Goal: Task Accomplishment & Management: Use online tool/utility

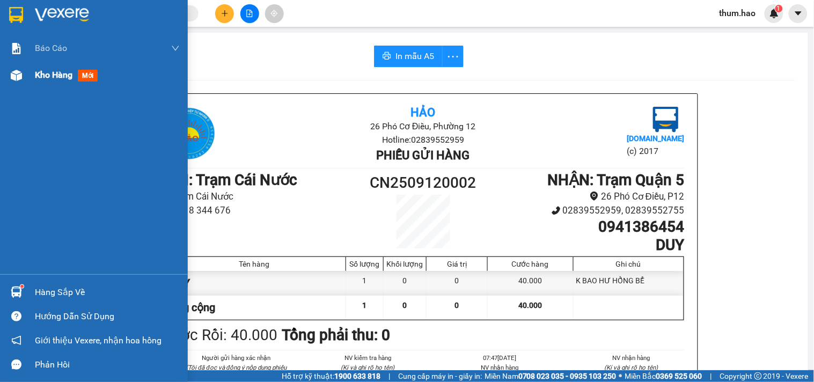
click at [38, 77] on span "Kho hàng" at bounding box center [54, 75] width 38 height 10
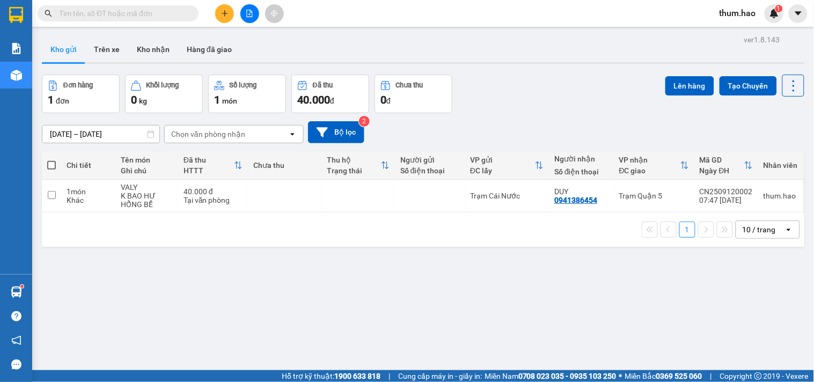
drag, startPoint x: 47, startPoint y: 161, endPoint x: 54, endPoint y: 159, distance: 7.3
click at [47, 161] on span at bounding box center [51, 165] width 9 height 9
click at [51, 160] on input "checkbox" at bounding box center [51, 160] width 0 height 0
checkbox input "true"
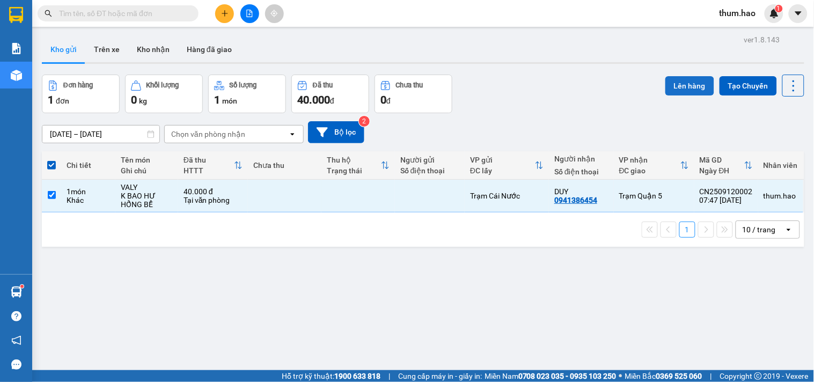
click at [680, 82] on button "Lên hàng" at bounding box center [689, 85] width 49 height 19
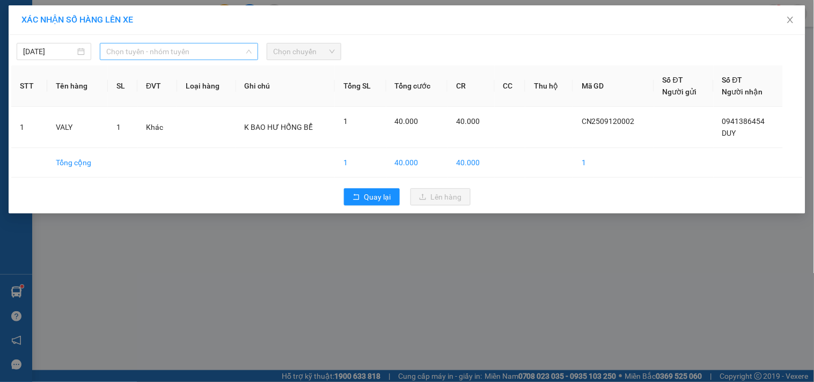
click at [205, 58] on span "Chọn tuyến - nhóm tuyến" at bounding box center [178, 51] width 145 height 16
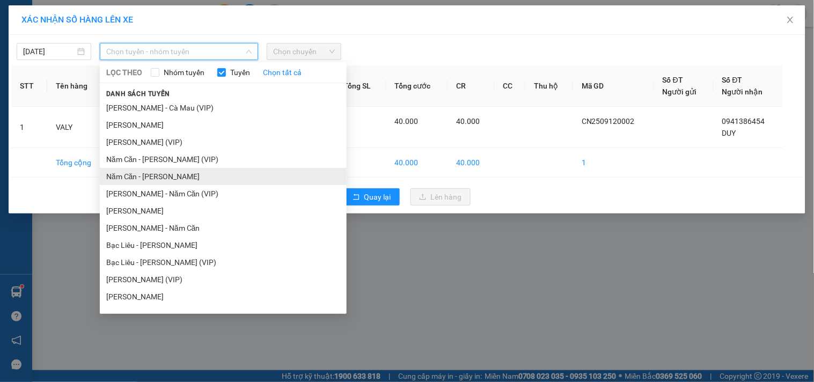
click at [154, 175] on li "Năm Căn - [PERSON_NAME]" at bounding box center [223, 176] width 247 height 17
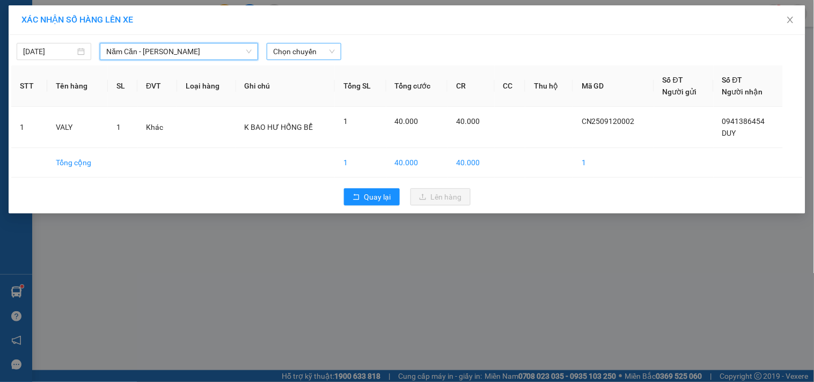
click at [326, 53] on span "Chọn chuyến" at bounding box center [304, 51] width 62 height 16
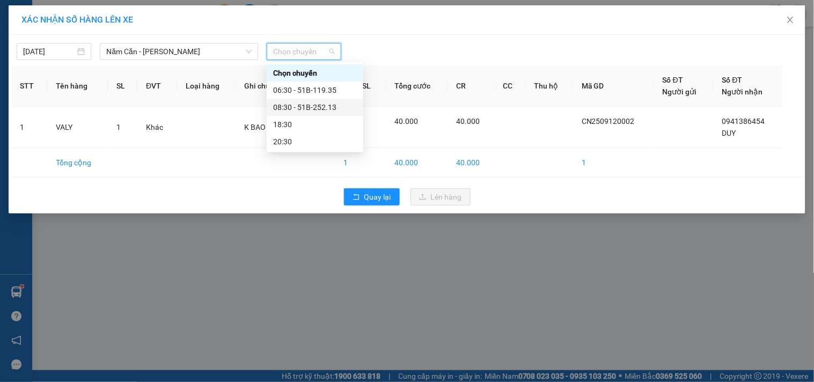
click at [316, 109] on div "08:30 - 51B-252.13" at bounding box center [315, 107] width 84 height 12
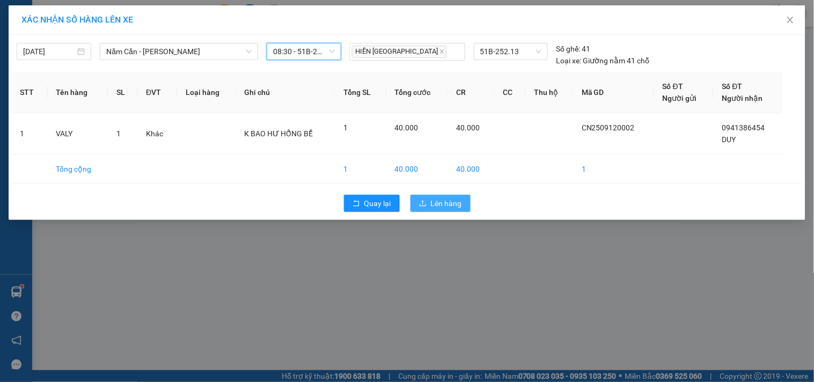
click at [438, 200] on span "Lên hàng" at bounding box center [446, 203] width 31 height 12
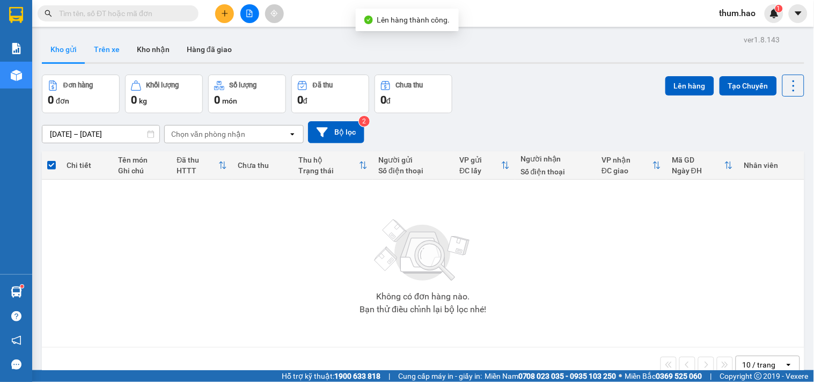
click at [116, 49] on button "Trên xe" at bounding box center [106, 49] width 43 height 26
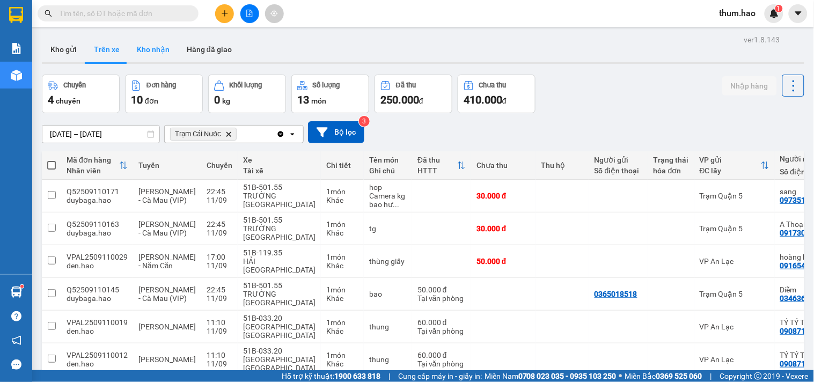
click at [161, 55] on button "Kho nhận" at bounding box center [153, 49] width 50 height 26
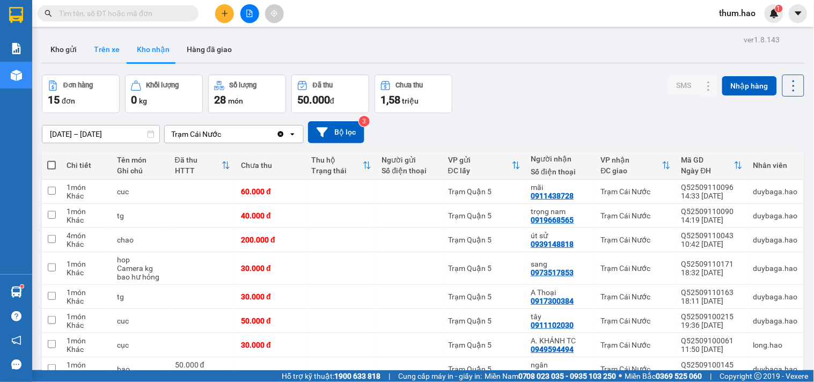
click at [100, 49] on button "Trên xe" at bounding box center [106, 49] width 43 height 26
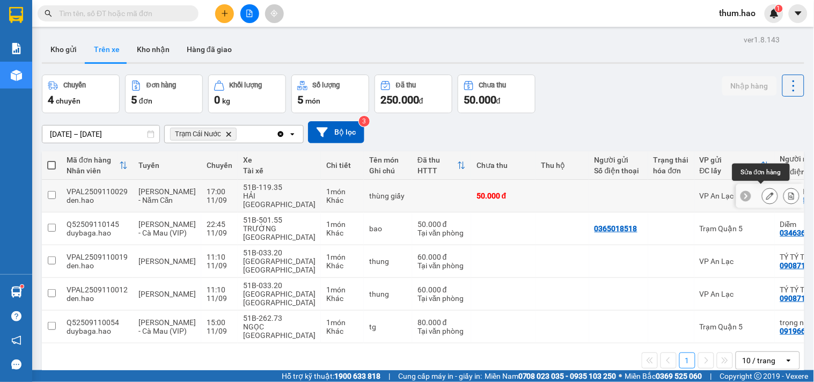
click at [762, 192] on button at bounding box center [769, 196] width 15 height 19
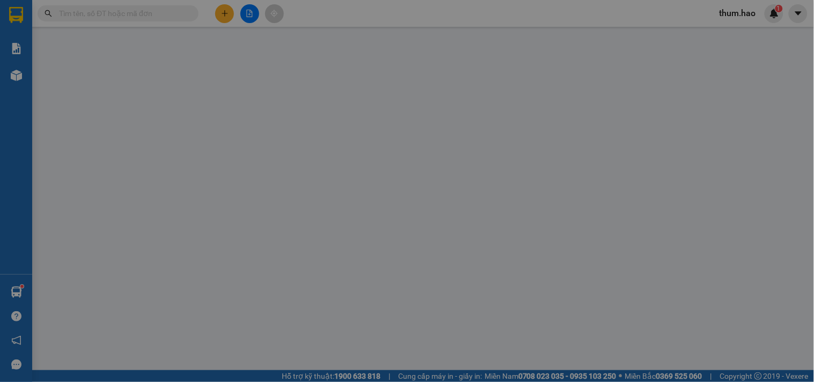
type input "0916541538"
type input "hoàng hà"
type input "50.000"
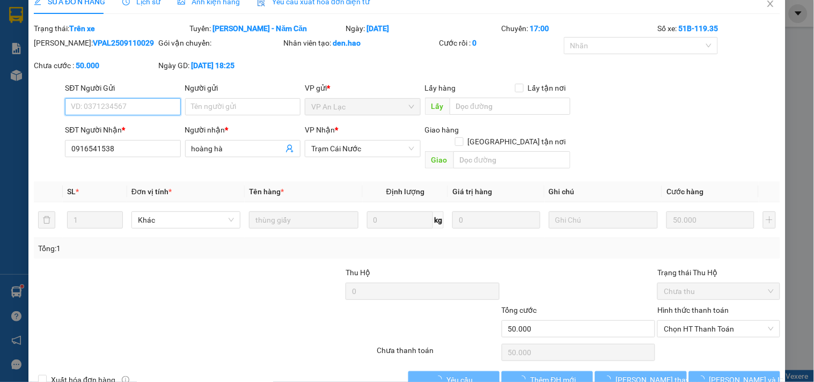
scroll to position [26, 0]
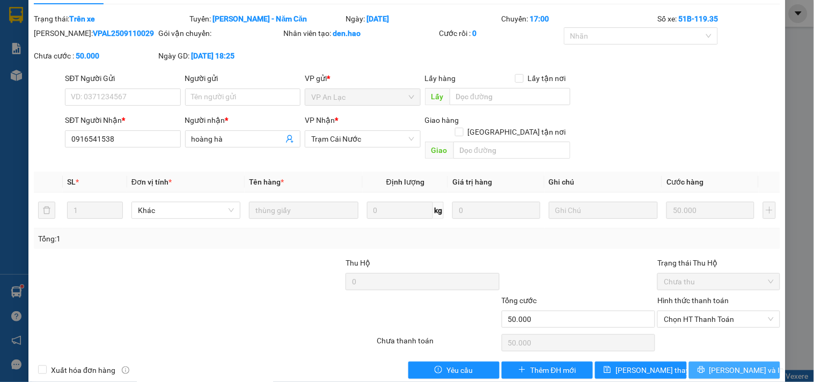
click at [716, 362] on button "[PERSON_NAME] và In" at bounding box center [734, 370] width 91 height 17
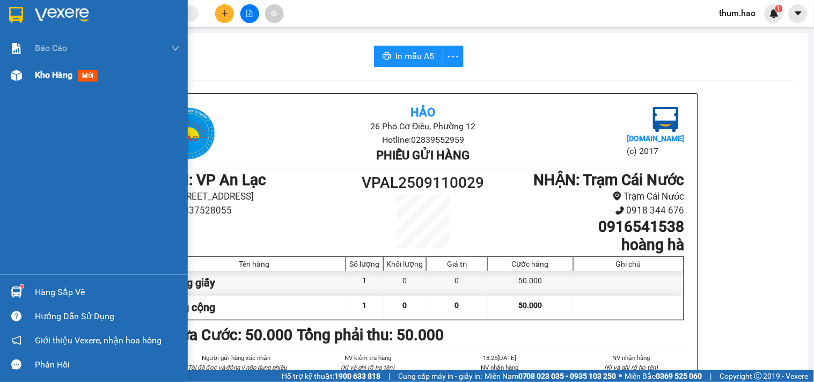
click at [57, 82] on div "Kho hàng mới" at bounding box center [68, 74] width 67 height 13
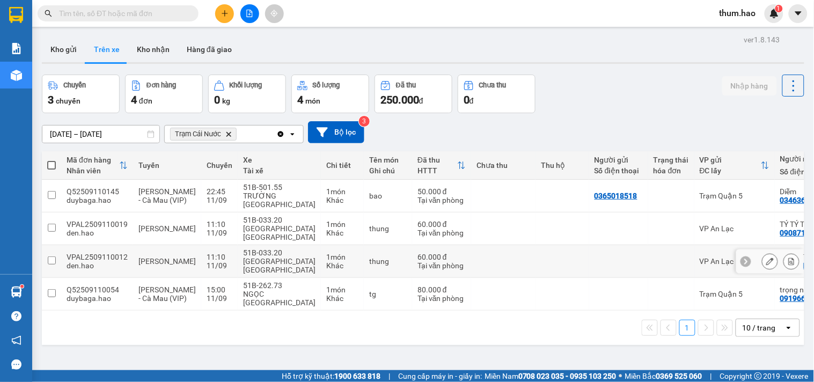
scroll to position [49, 0]
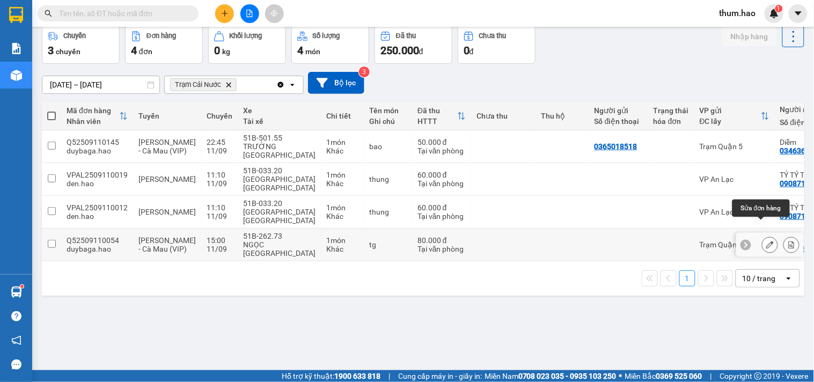
click at [766, 241] on icon at bounding box center [770, 245] width 8 height 8
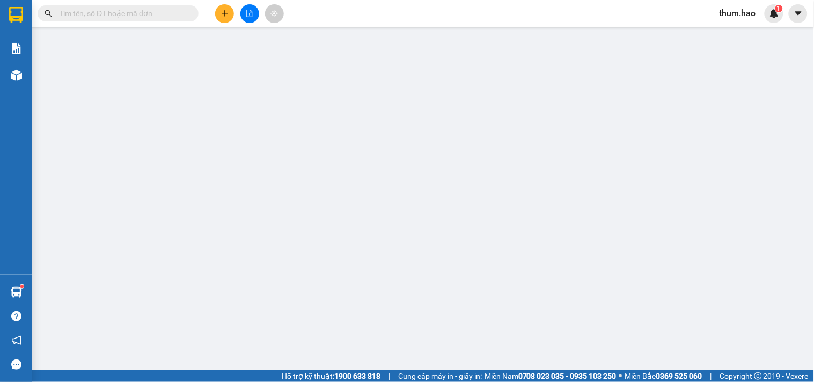
type input "0919668565"
type input "trọng nam"
type input "80.000"
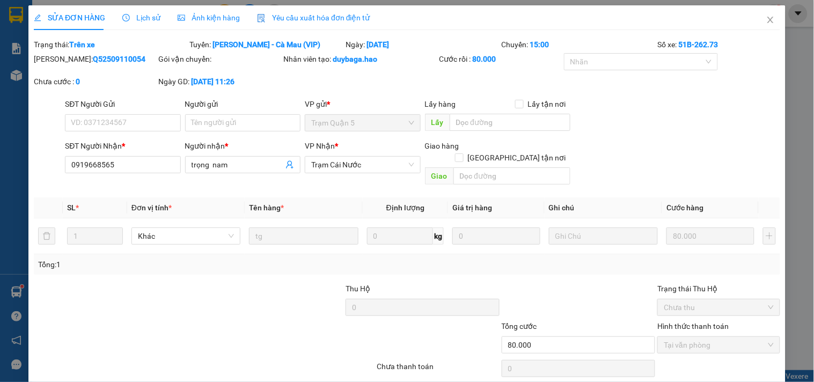
click at [210, 24] on div "Ảnh kiện hàng" at bounding box center [209, 17] width 62 height 25
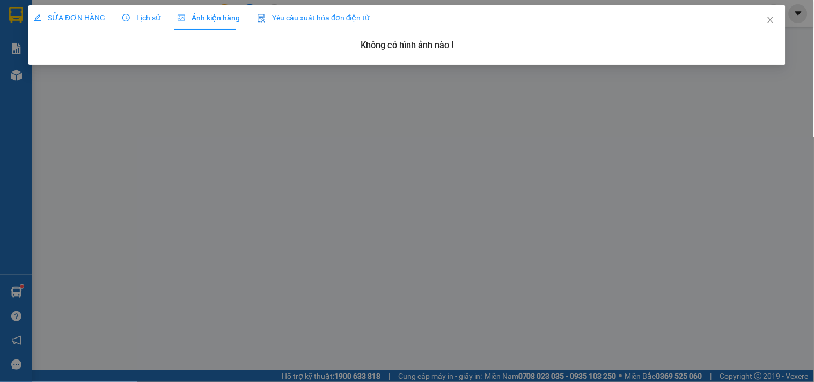
click at [123, 9] on div "Lịch sử" at bounding box center [141, 17] width 38 height 25
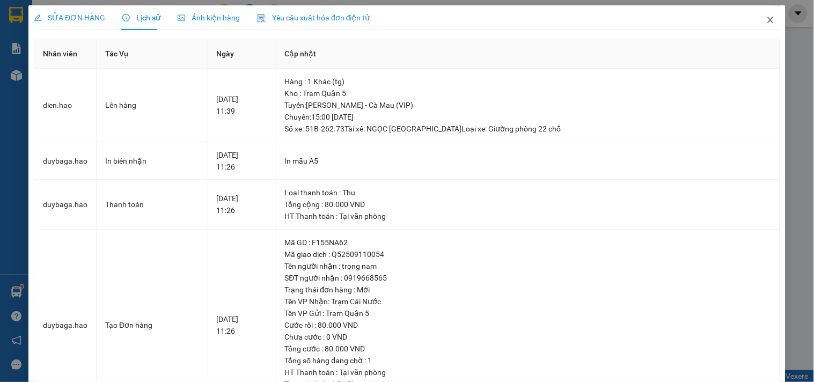
click at [755, 20] on span "Close" at bounding box center [770, 20] width 30 height 30
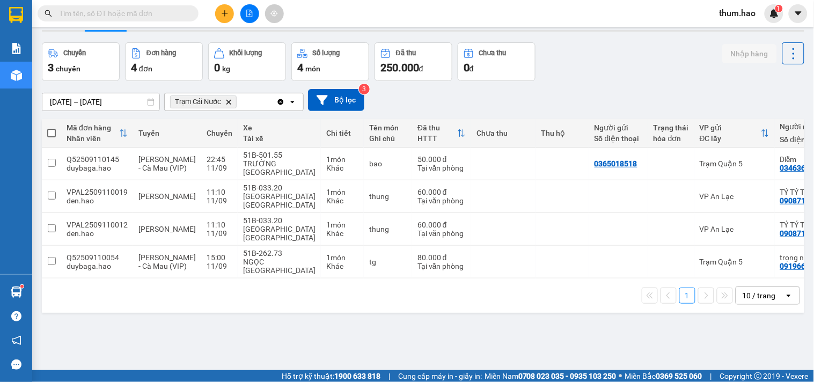
scroll to position [49, 0]
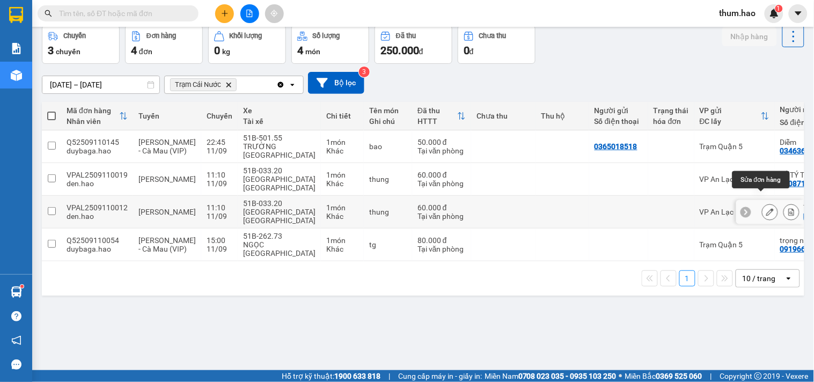
click at [766, 208] on icon at bounding box center [770, 212] width 8 height 8
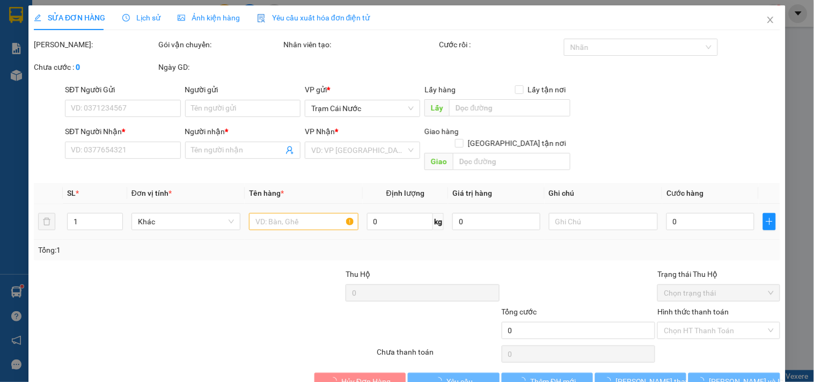
type input "0908718608"
type input "TÝ TÝ TÝ TÝ"
type input "60.000"
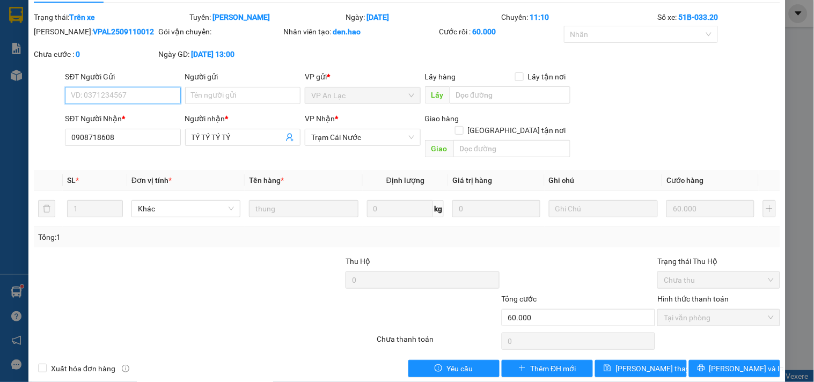
scroll to position [31, 0]
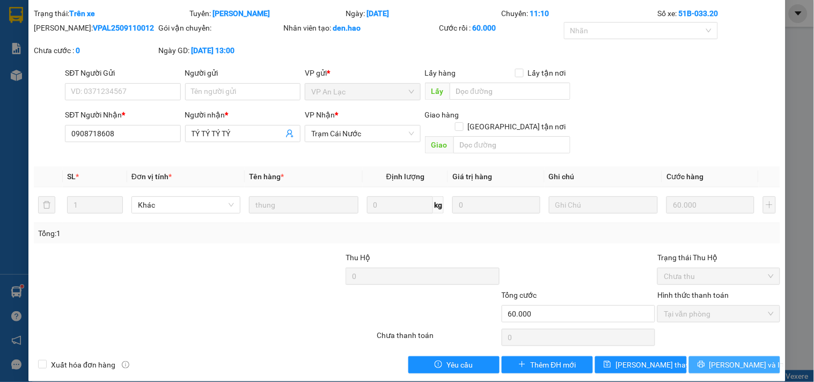
click at [705, 356] on button "[PERSON_NAME] và In" at bounding box center [734, 364] width 91 height 17
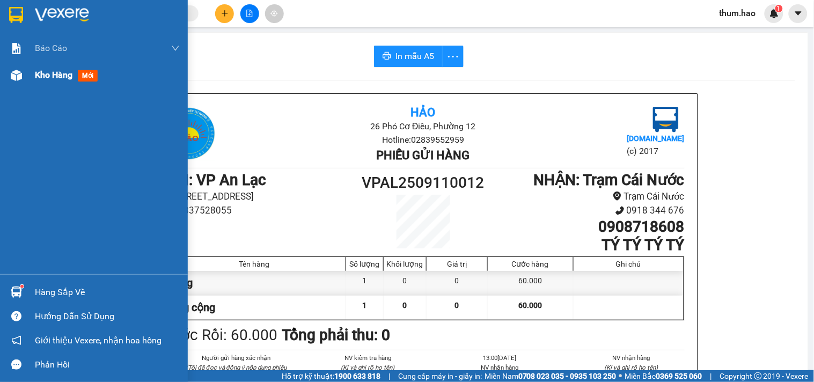
click at [36, 76] on span "Kho hàng" at bounding box center [54, 75] width 38 height 10
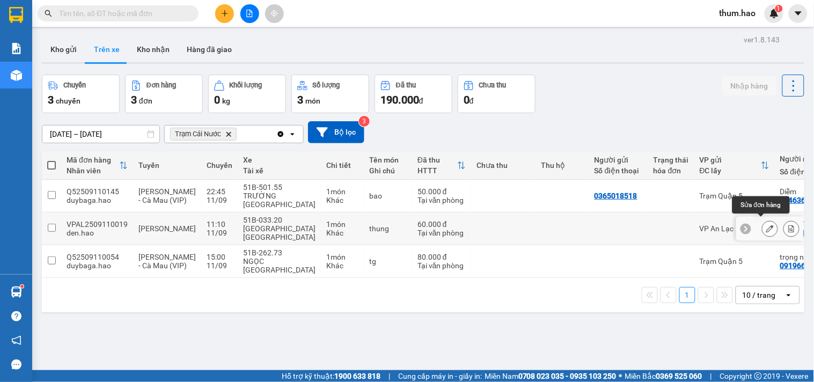
click at [766, 228] on icon at bounding box center [770, 229] width 8 height 8
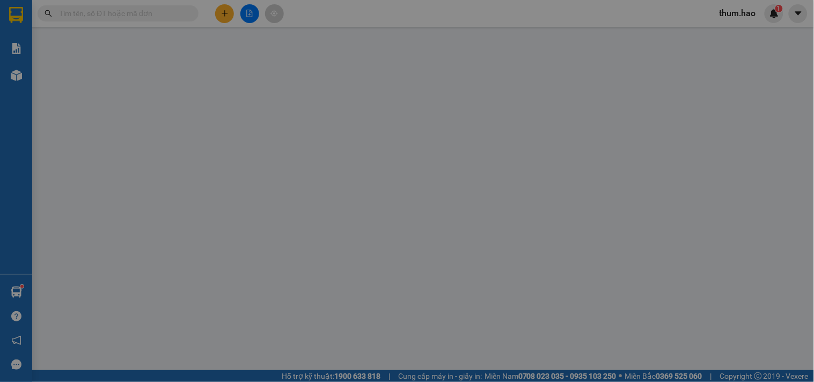
type input "0908718608"
type input "TÝ TÝ TÝ TÝ"
type input "60.000"
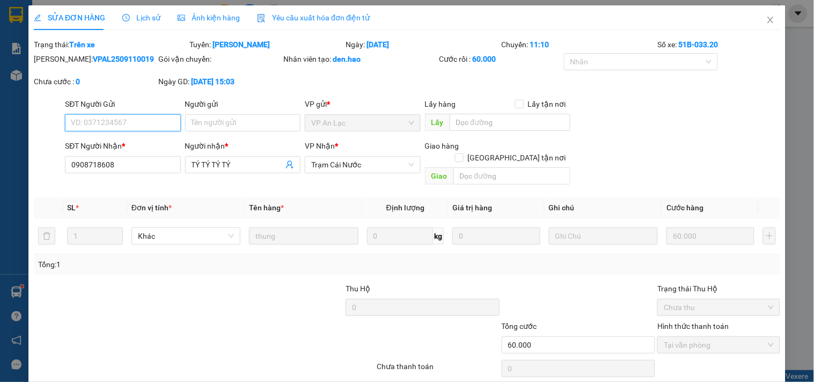
scroll to position [31, 0]
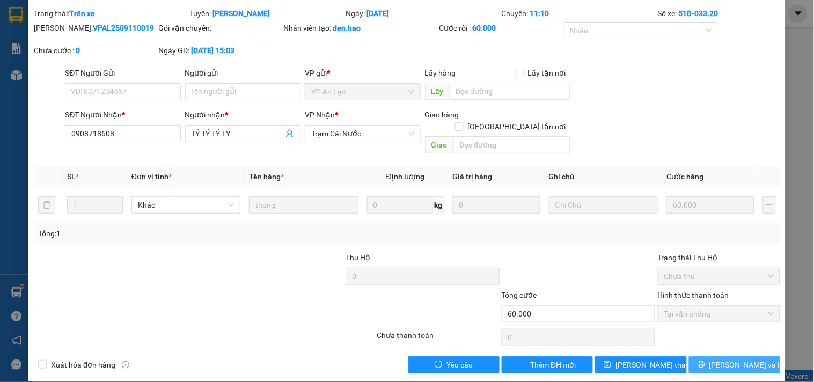
click at [714, 356] on button "[PERSON_NAME] và In" at bounding box center [734, 364] width 91 height 17
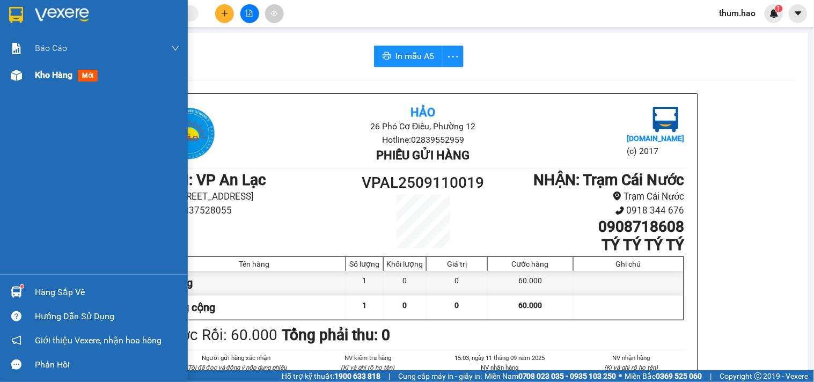
click at [50, 79] on span "Kho hàng" at bounding box center [54, 75] width 38 height 10
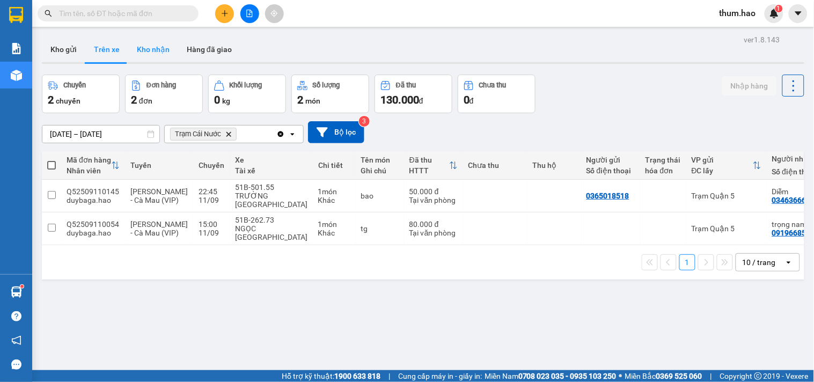
click at [141, 47] on button "Kho nhận" at bounding box center [153, 49] width 50 height 26
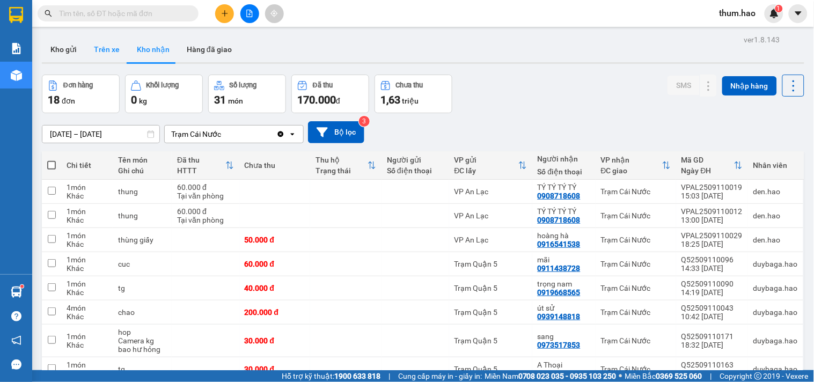
click at [102, 49] on button "Trên xe" at bounding box center [106, 49] width 43 height 26
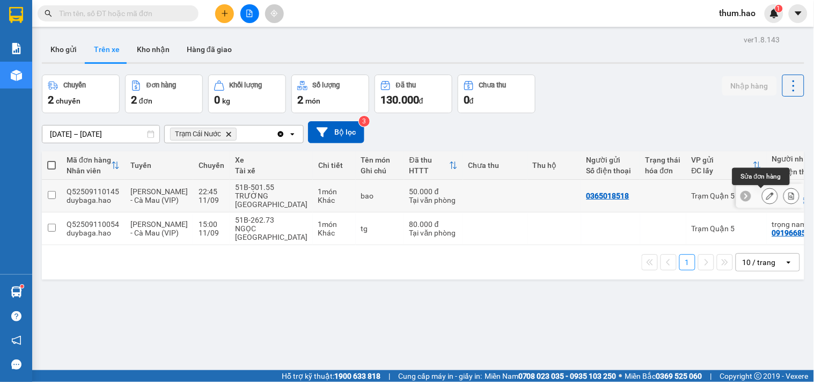
click at [762, 197] on button at bounding box center [769, 196] width 15 height 19
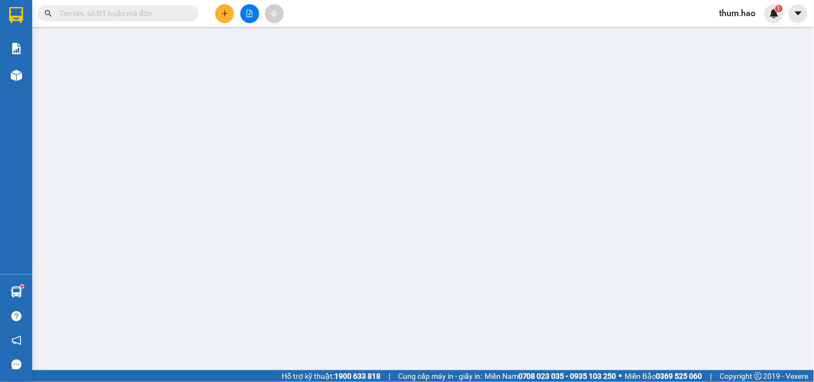
type input "0365018518"
type input "0346366658"
type input "Diễm"
type input "50.000"
type input "0"
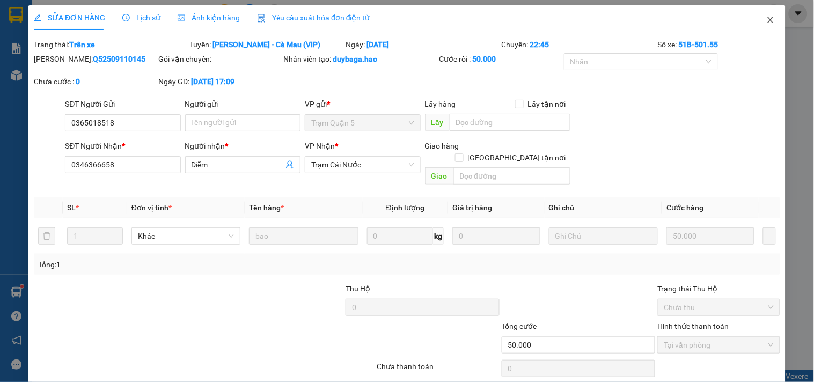
click at [766, 18] on icon "close" at bounding box center [770, 20] width 9 height 9
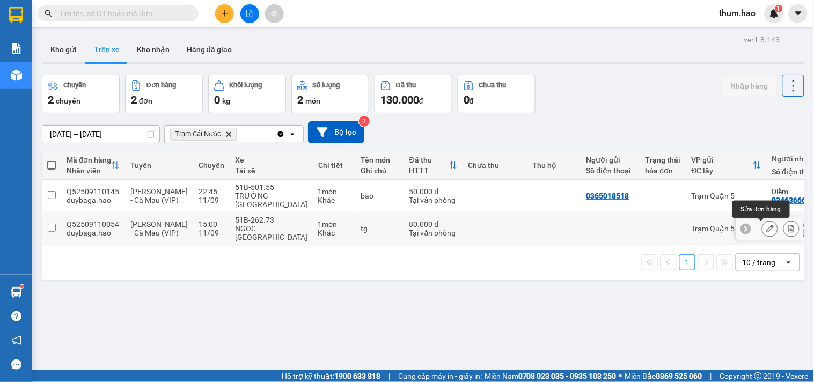
click at [762, 228] on button at bounding box center [769, 228] width 15 height 19
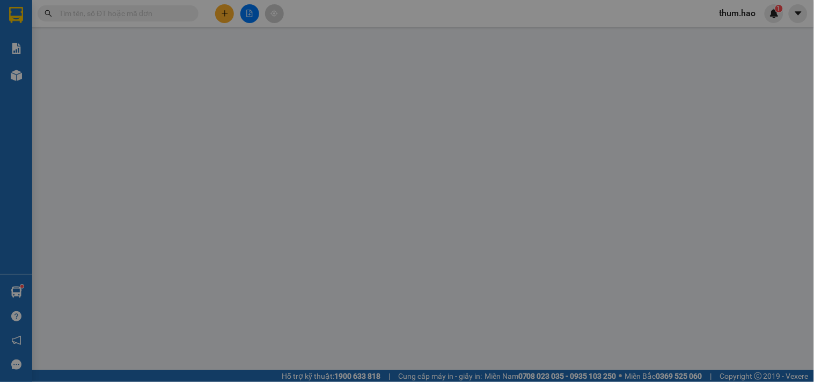
type input "0919668565"
type input "trọng nam"
type input "80.000"
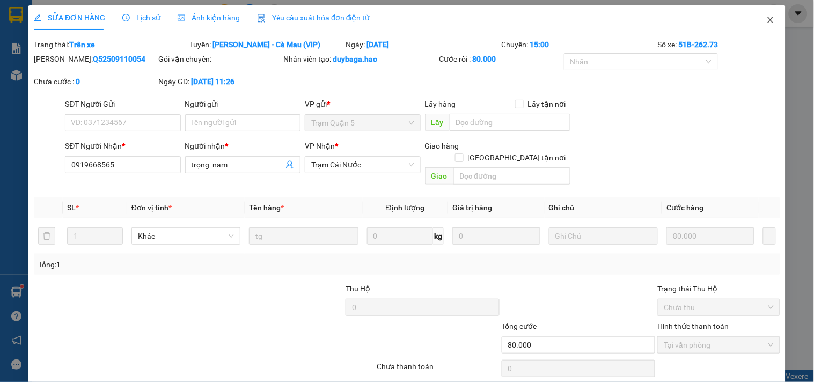
click at [766, 22] on icon "close" at bounding box center [770, 20] width 9 height 9
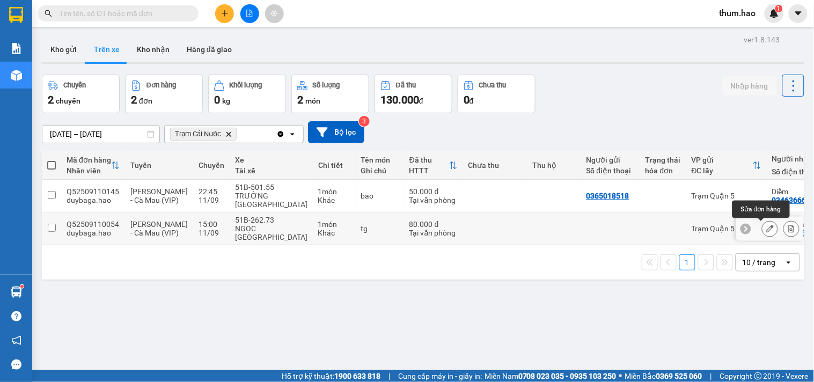
click at [766, 230] on icon at bounding box center [770, 229] width 8 height 8
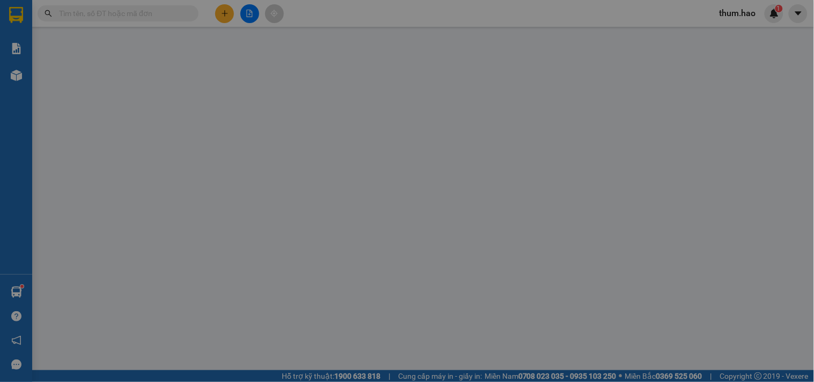
type input "0919668565"
type input "trọng nam"
type input "80.000"
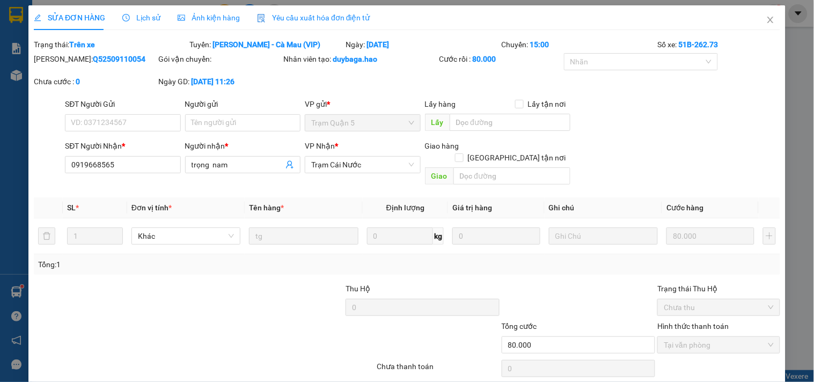
click at [216, 20] on span "Ảnh kiện hàng" at bounding box center [209, 17] width 62 height 9
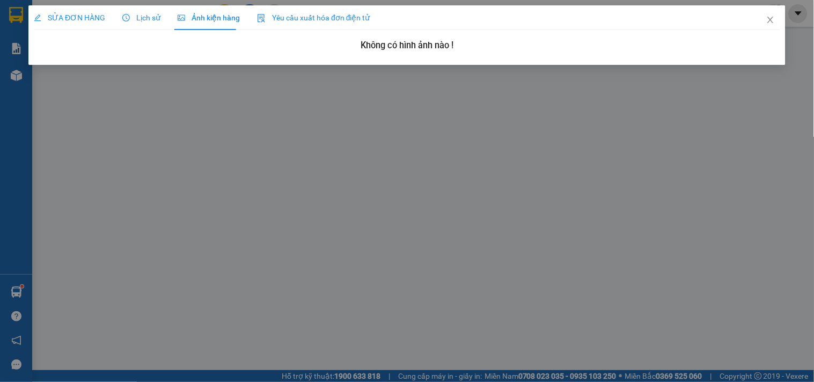
click at [73, 18] on span "SỬA ĐƠN HÀNG" at bounding box center [69, 17] width 71 height 9
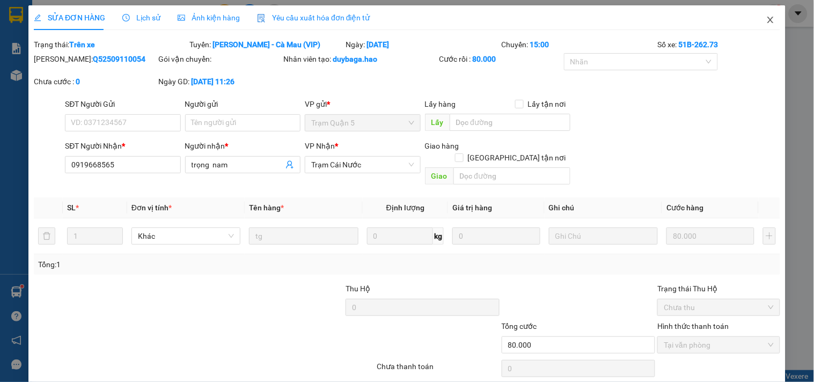
click at [766, 23] on icon "close" at bounding box center [770, 20] width 9 height 9
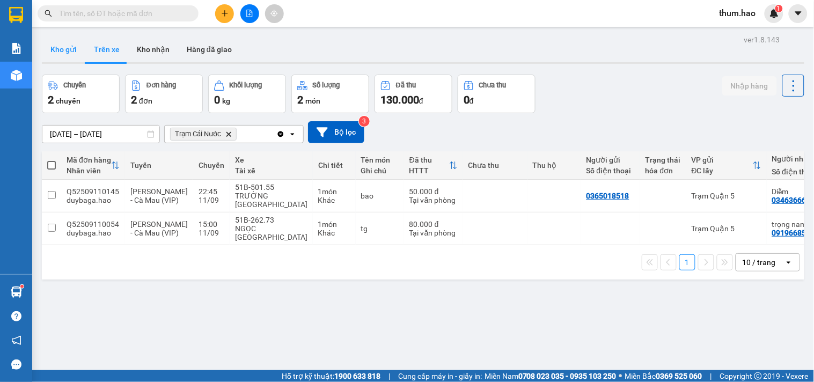
click at [70, 53] on button "Kho gửi" at bounding box center [63, 49] width 43 height 26
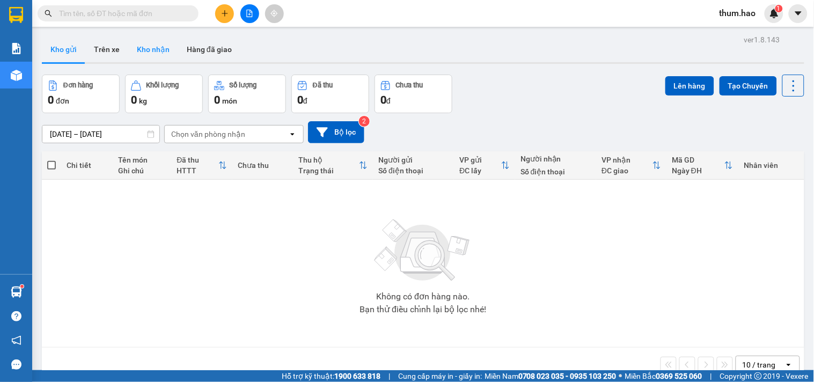
click at [151, 46] on button "Kho nhận" at bounding box center [153, 49] width 50 height 26
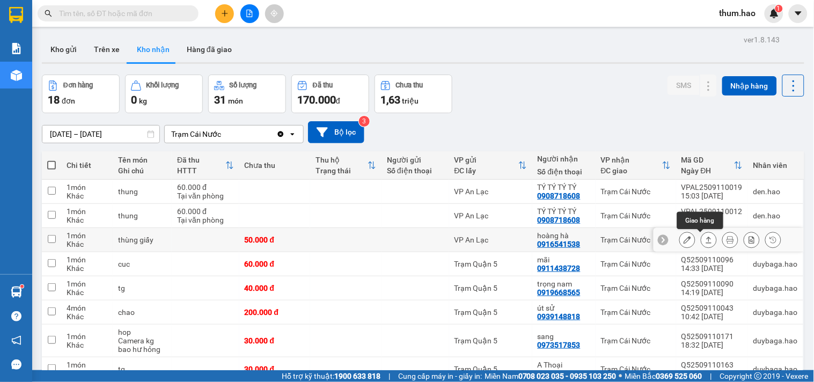
click at [705, 242] on icon at bounding box center [709, 240] width 8 height 8
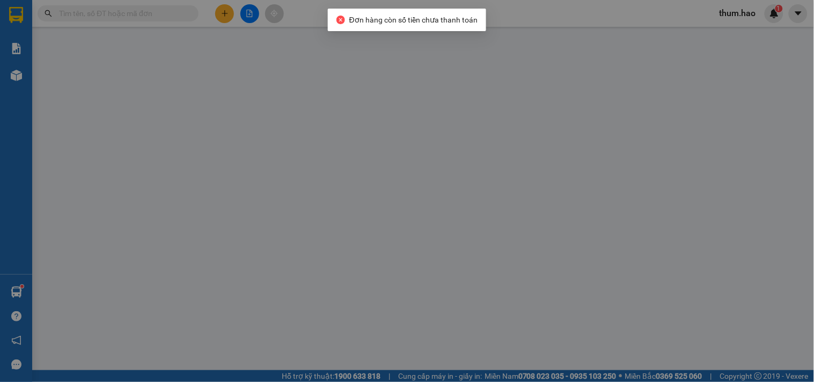
type input "0916541538"
type input "hoàng hà"
type input "50.000"
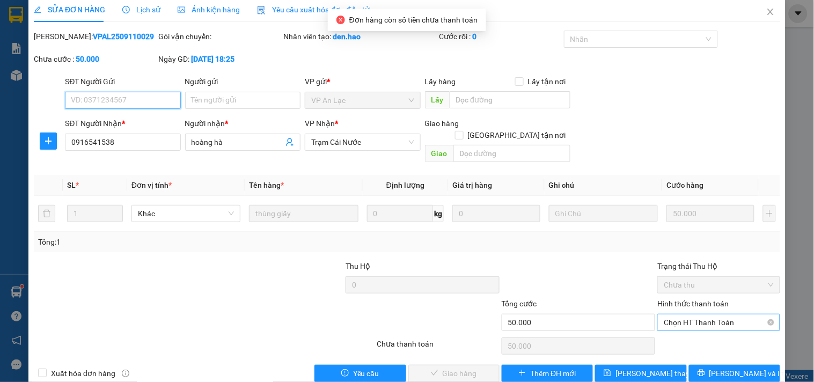
scroll to position [12, 0]
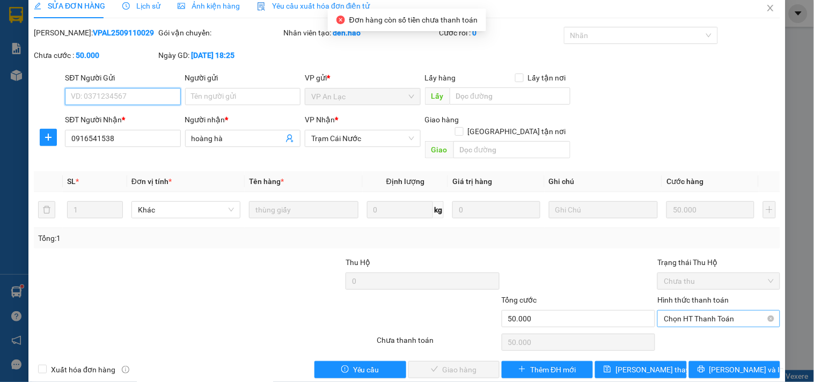
click at [710, 311] on span "Chọn HT Thanh Toán" at bounding box center [717, 319] width 109 height 16
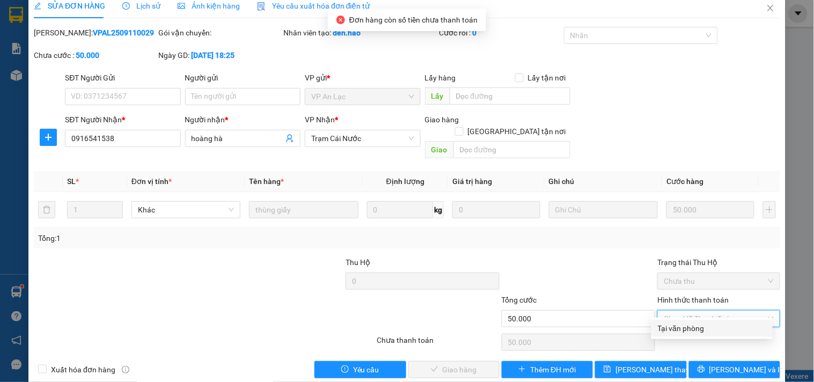
click at [701, 328] on div "Tại văn phòng" at bounding box center [712, 328] width 108 height 12
type input "0"
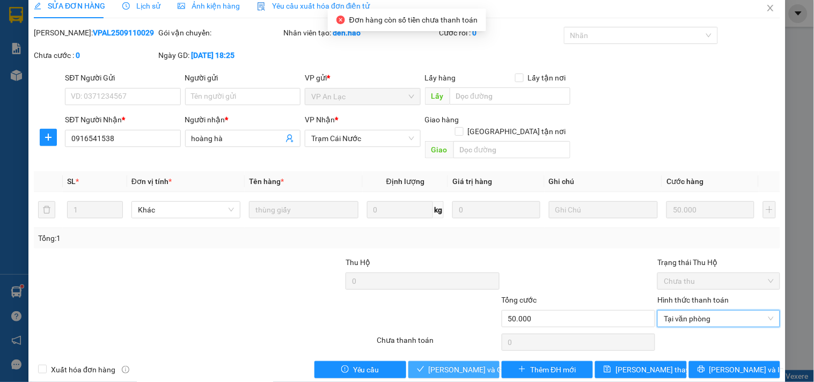
click at [436, 364] on span "[PERSON_NAME] và Giao hàng" at bounding box center [480, 370] width 103 height 12
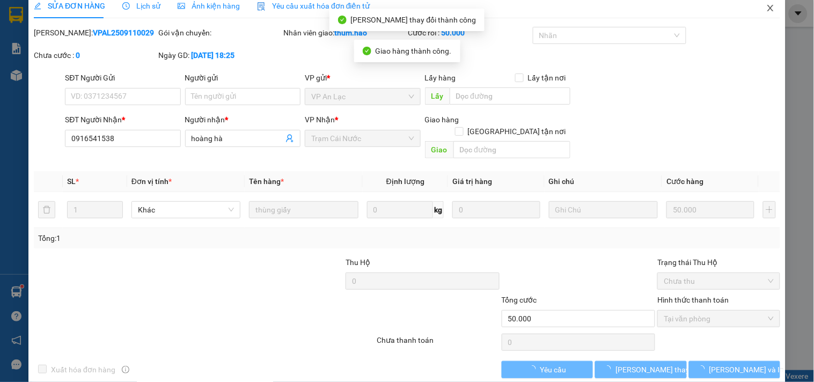
click at [766, 9] on icon "close" at bounding box center [770, 8] width 9 height 9
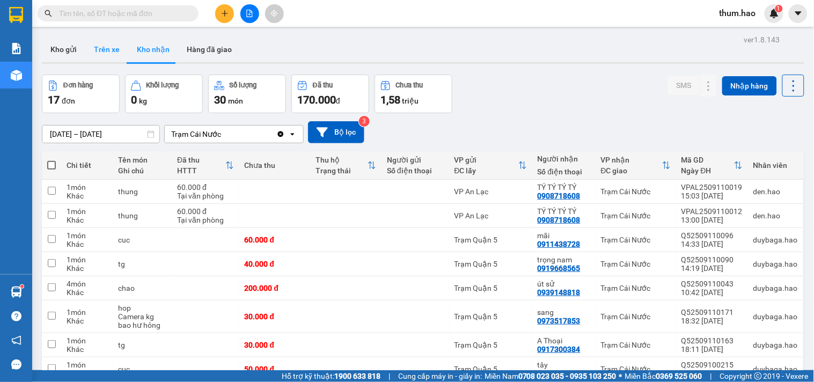
click at [120, 49] on button "Trên xe" at bounding box center [106, 49] width 43 height 26
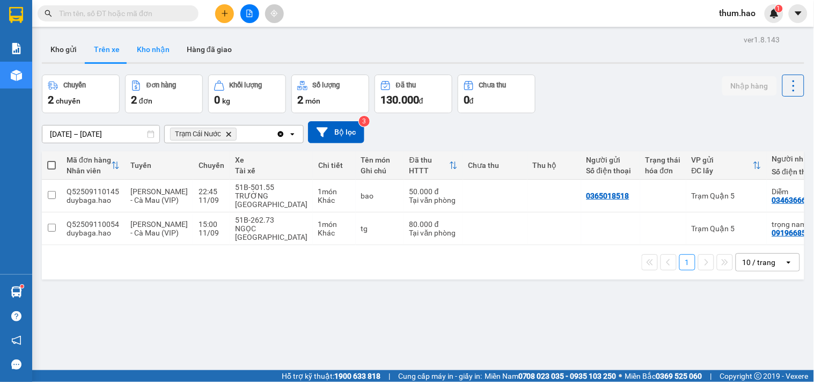
click at [148, 55] on button "Kho nhận" at bounding box center [153, 49] width 50 height 26
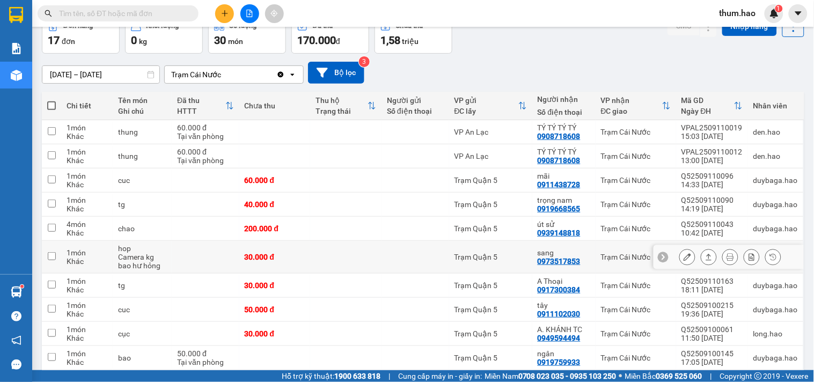
scroll to position [104, 0]
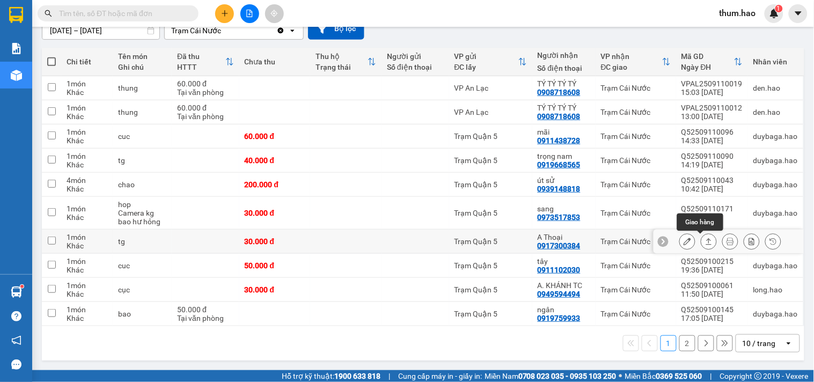
click at [705, 242] on icon at bounding box center [709, 242] width 8 height 8
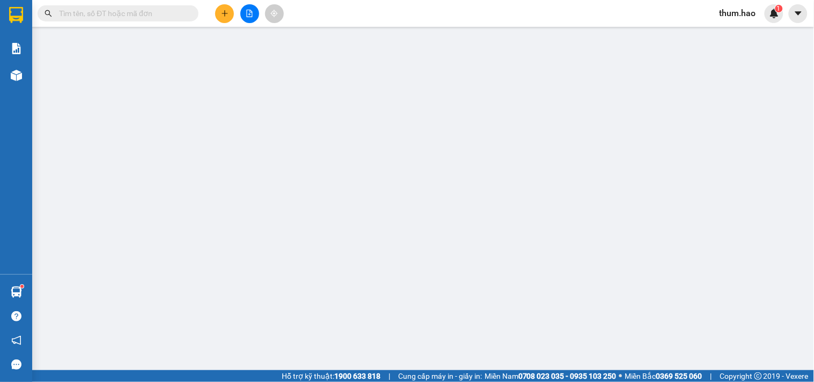
type input "0917300384"
type input "A Thoại"
type input "30.000"
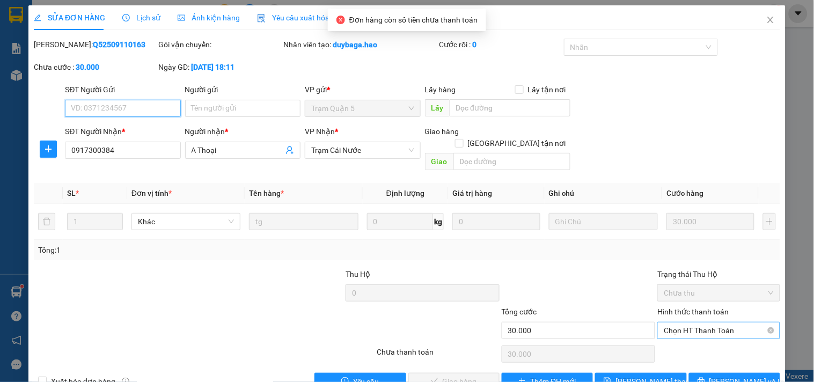
click at [707, 323] on span "Chọn HT Thanh Toán" at bounding box center [717, 330] width 109 height 16
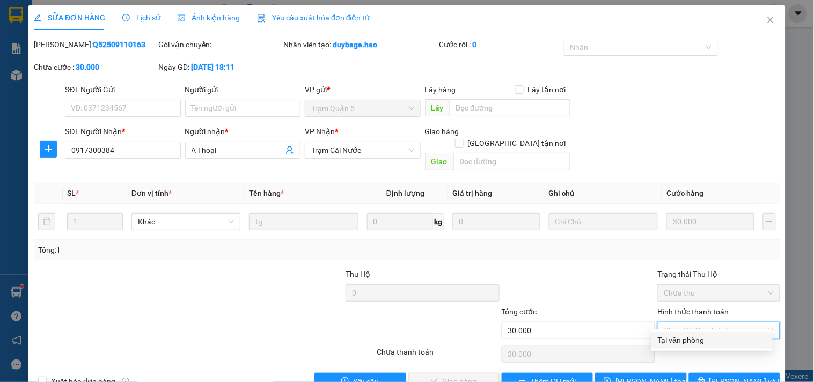
drag, startPoint x: 690, startPoint y: 340, endPoint x: 641, endPoint y: 330, distance: 49.2
click at [687, 340] on div "Tại văn phòng" at bounding box center [712, 340] width 108 height 12
type input "0"
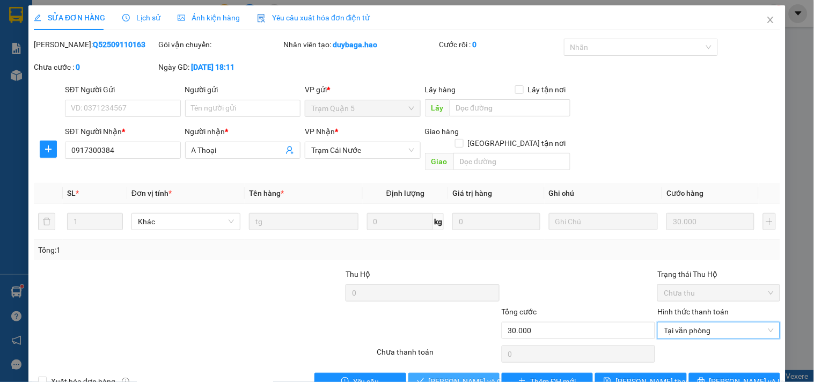
click at [432, 375] on span "[PERSON_NAME] và Giao hàng" at bounding box center [480, 381] width 103 height 12
